Goal: Transaction & Acquisition: Purchase product/service

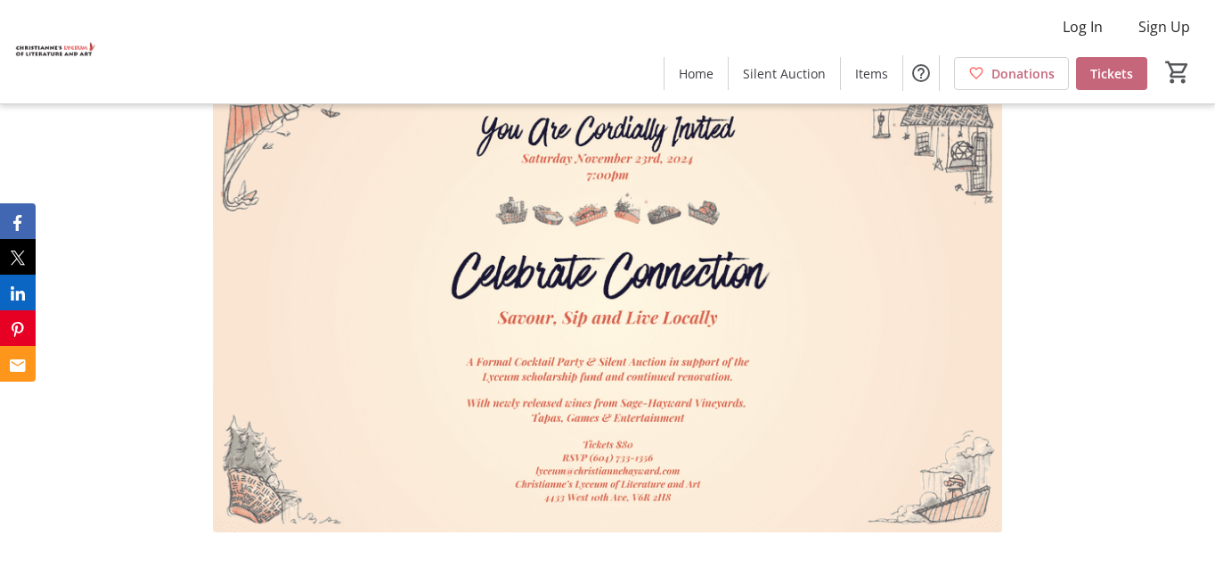
scroll to position [1692, 0]
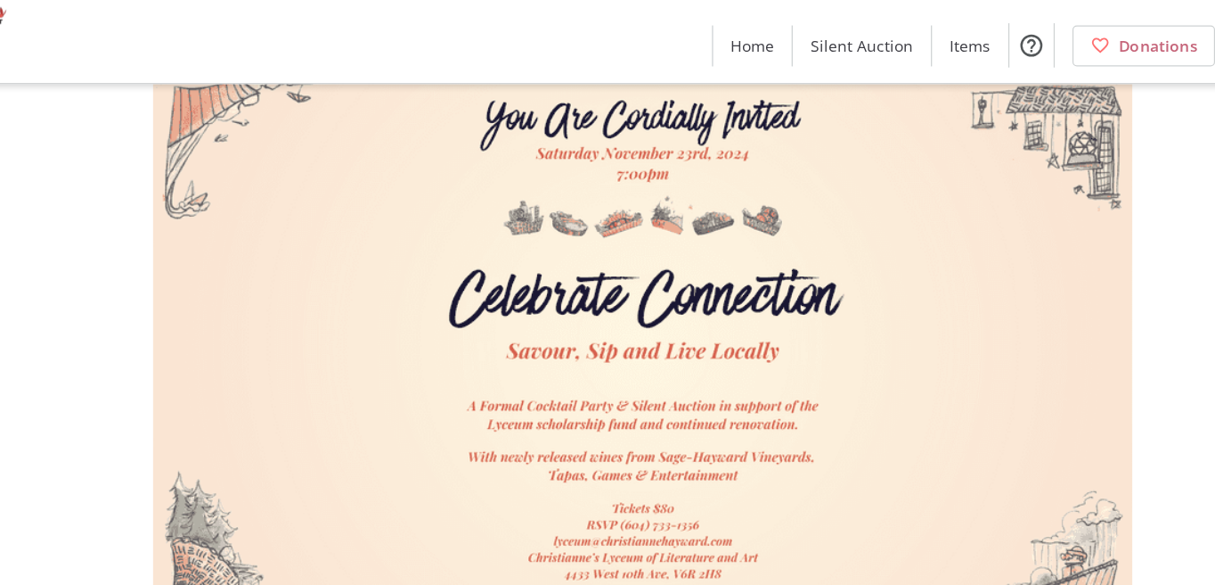
click at [368, 344] on img at bounding box center [607, 312] width 789 height 444
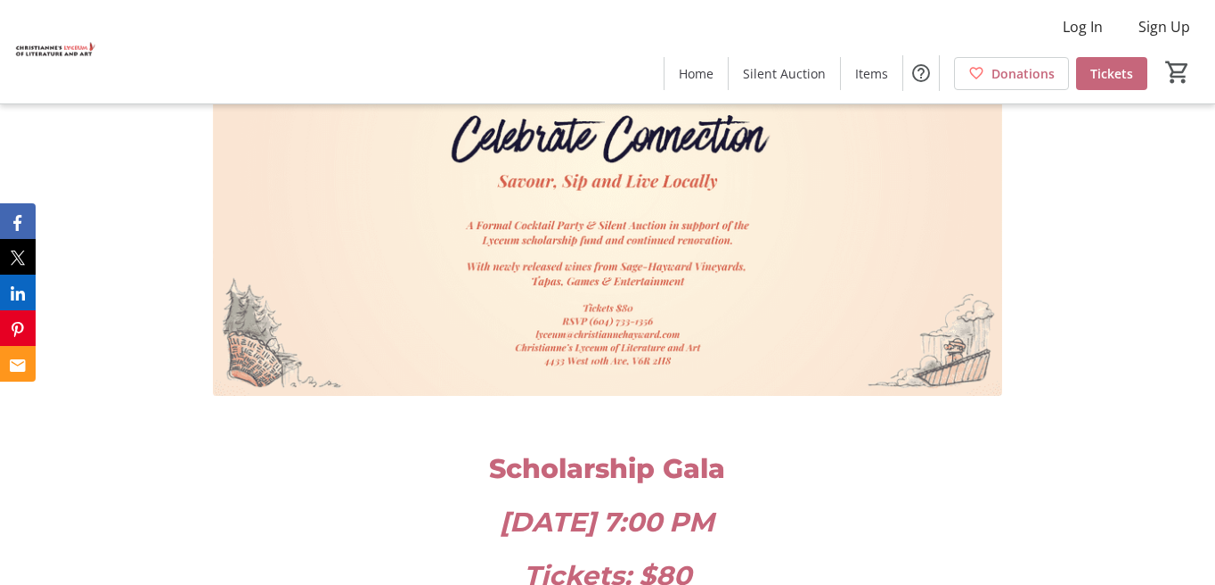
scroll to position [1829, 0]
